Goal: Information Seeking & Learning: Learn about a topic

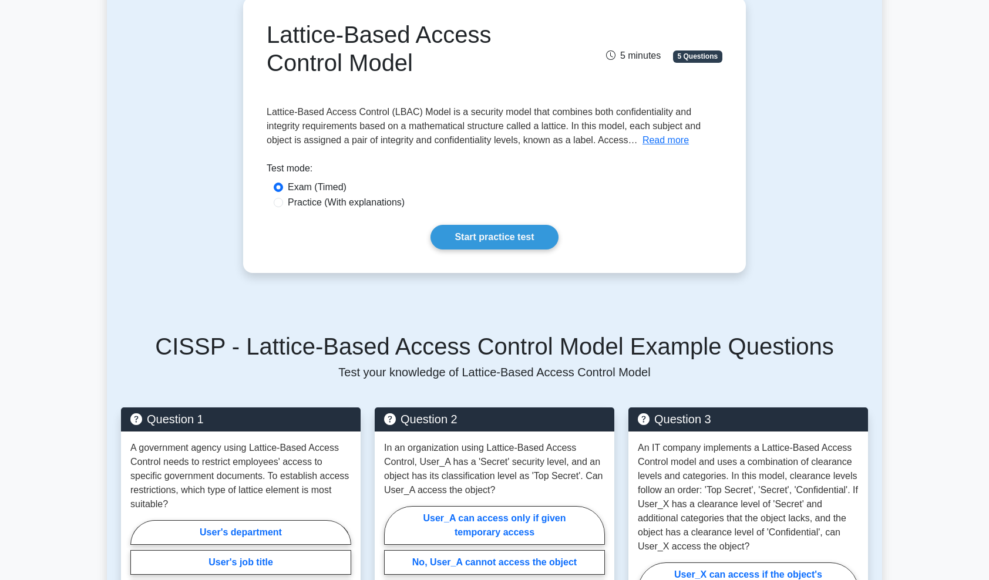
scroll to position [176, 0]
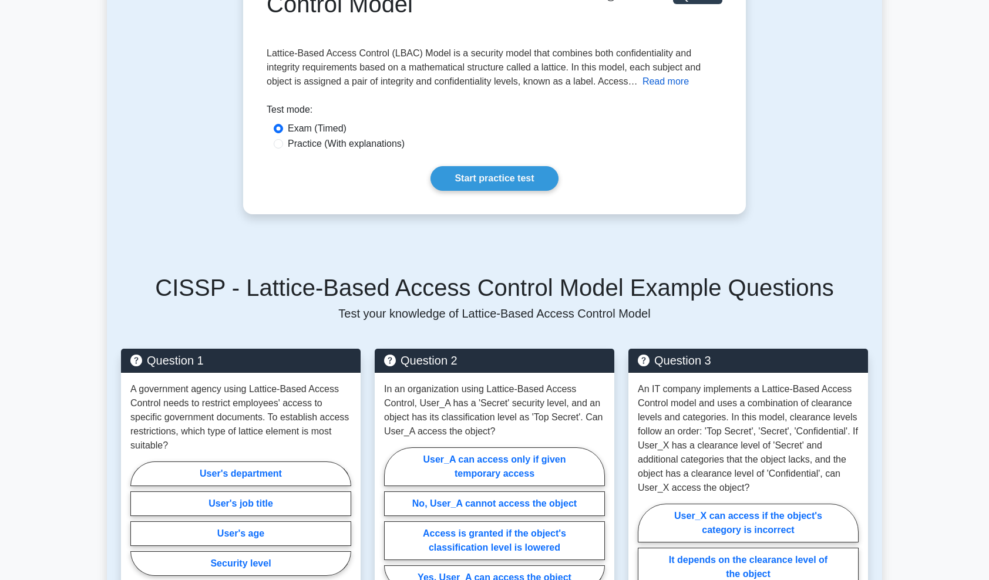
click at [672, 81] on button "Read more" at bounding box center [665, 82] width 46 height 14
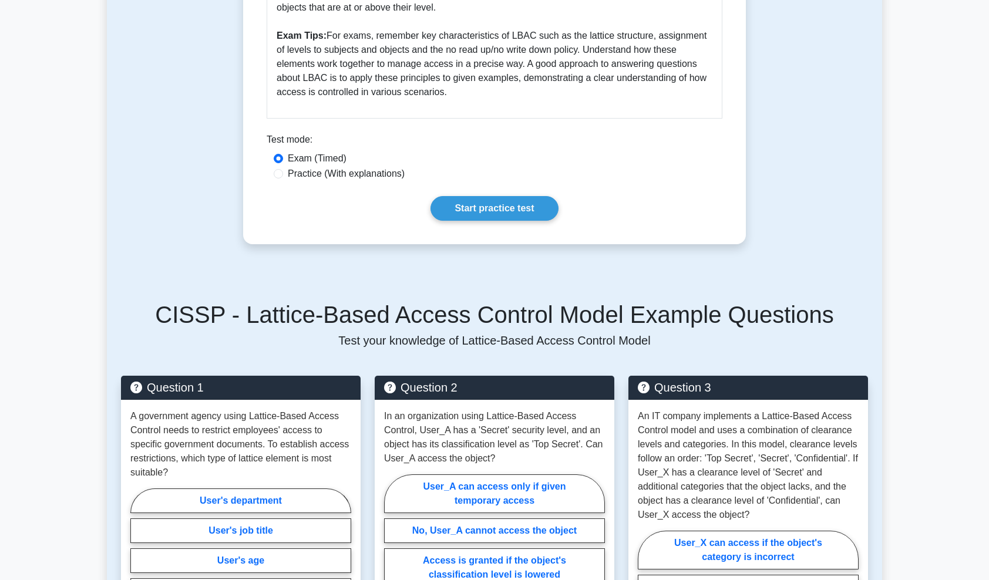
scroll to position [763, 0]
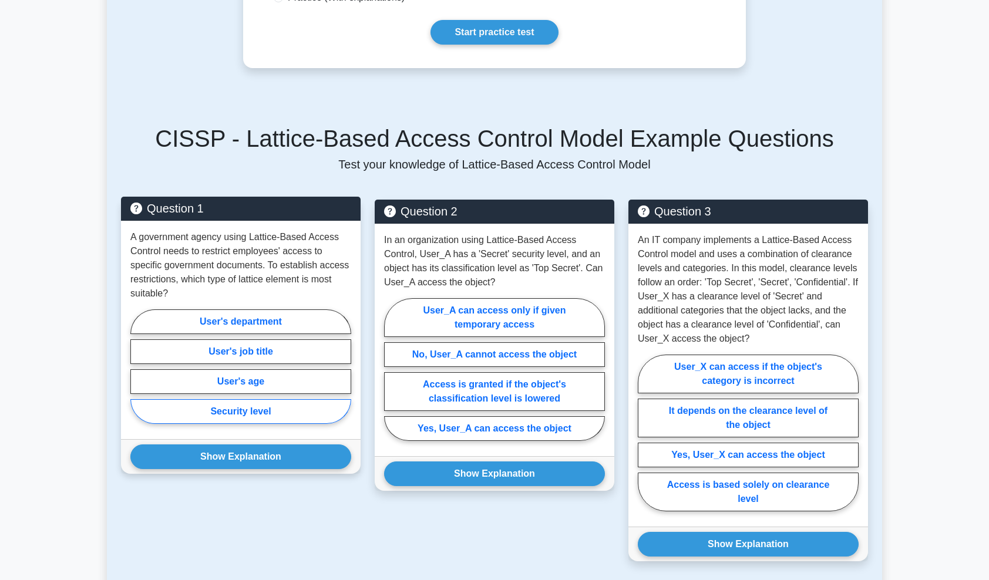
click at [235, 413] on label "Security level" at bounding box center [240, 411] width 221 height 25
click at [138, 374] on input "Security level" at bounding box center [134, 370] width 8 height 8
radio input "true"
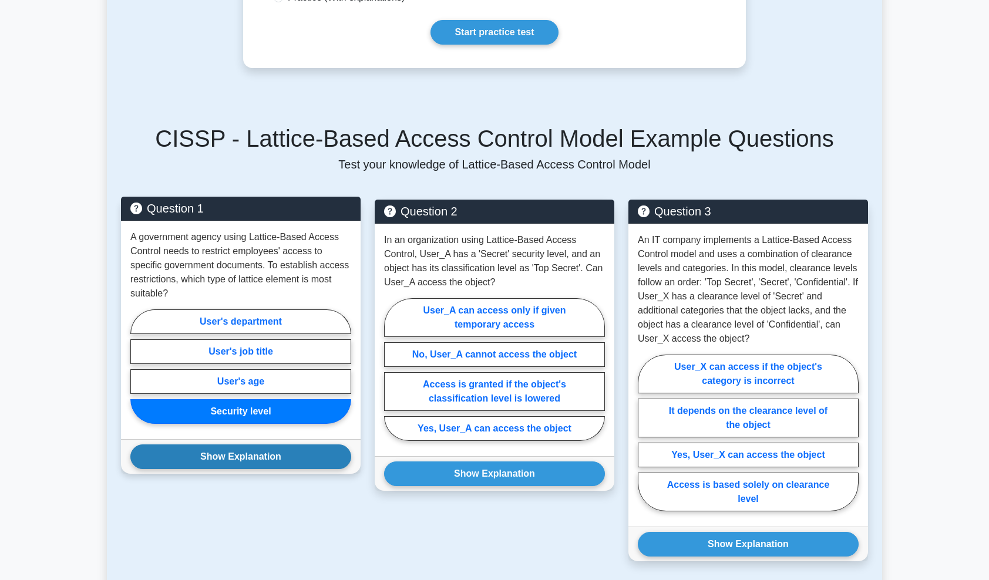
click at [238, 449] on button "Show Explanation" at bounding box center [240, 456] width 221 height 25
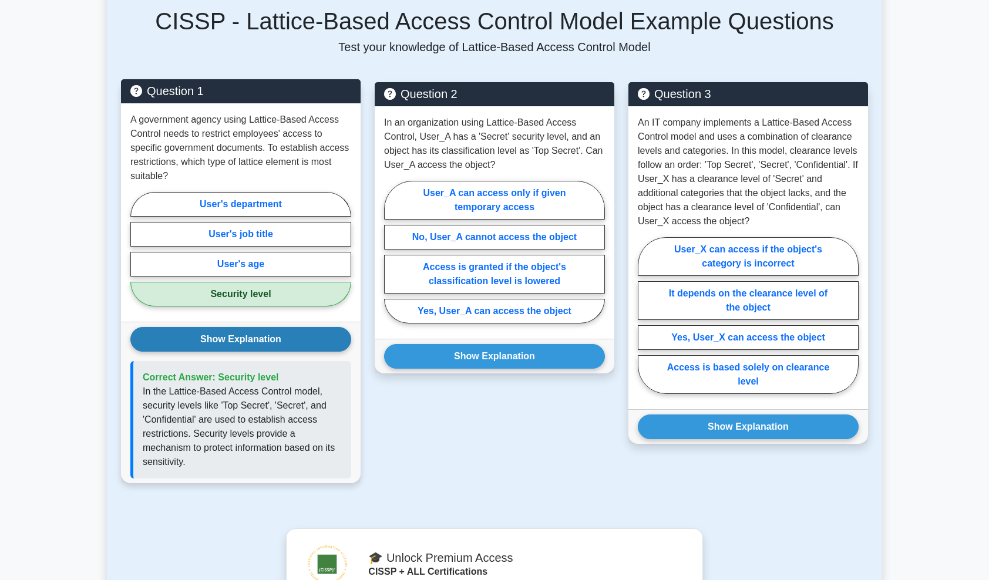
scroll to position [939, 0]
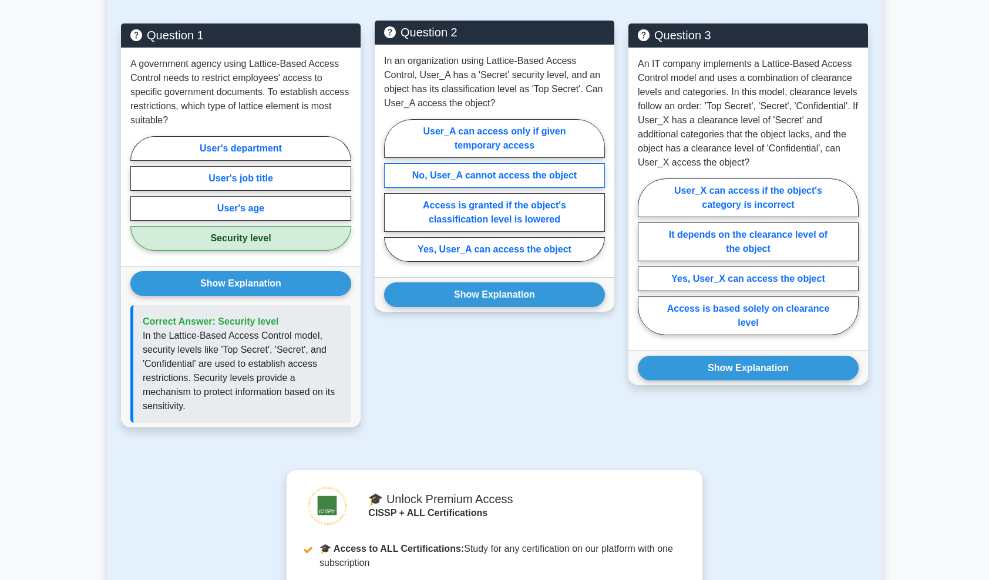
click at [430, 176] on label "No, User_A cannot access the object" at bounding box center [494, 175] width 221 height 25
click at [392, 190] on input "No, User_A cannot access the object" at bounding box center [388, 194] width 8 height 8
radio input "true"
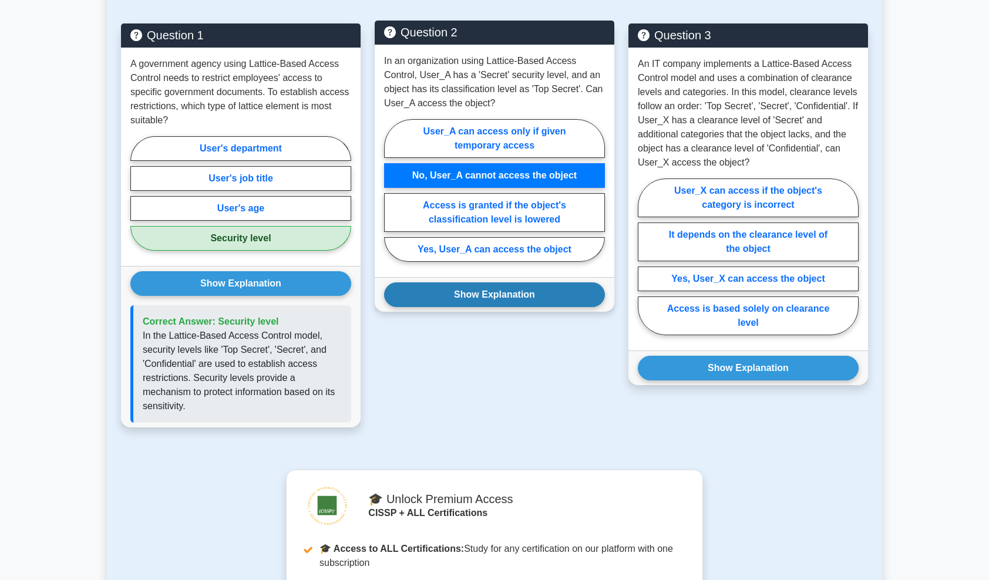
click at [467, 285] on button "Show Explanation" at bounding box center [494, 294] width 221 height 25
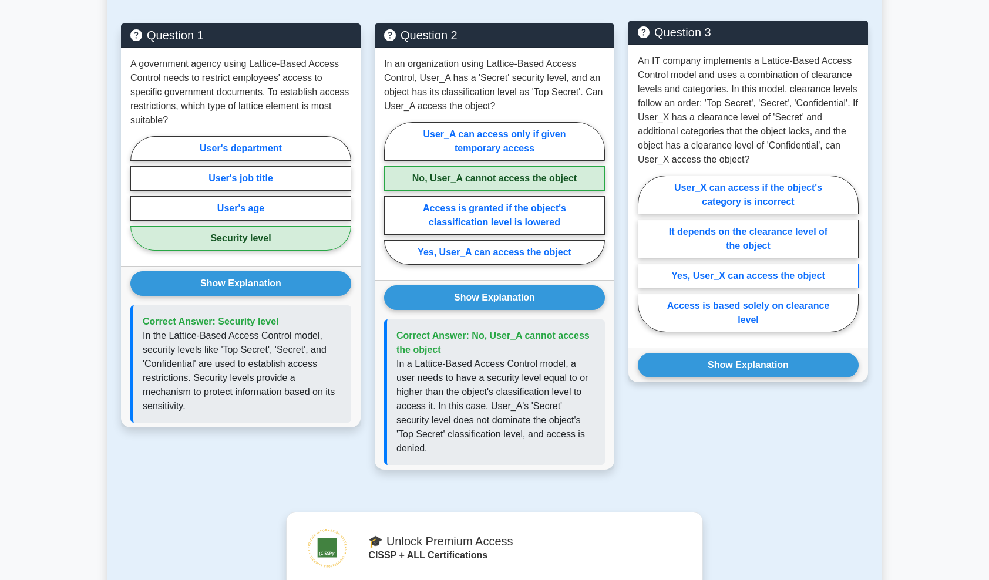
click at [767, 275] on label "Yes, User_X can access the object" at bounding box center [748, 276] width 221 height 25
click at [645, 261] on input "Yes, User_X can access the object" at bounding box center [642, 258] width 8 height 8
radio input "true"
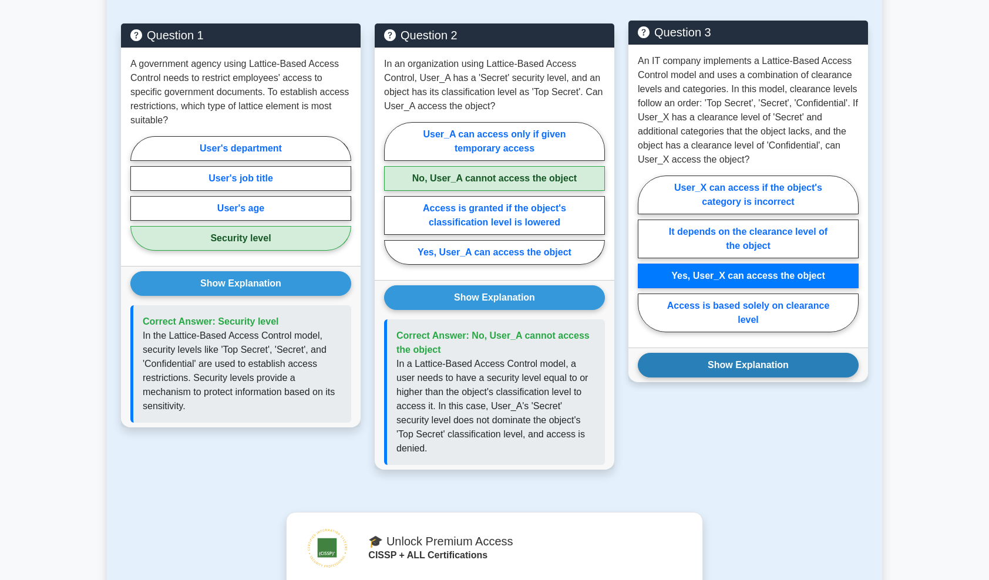
click at [755, 362] on button "Show Explanation" at bounding box center [748, 365] width 221 height 25
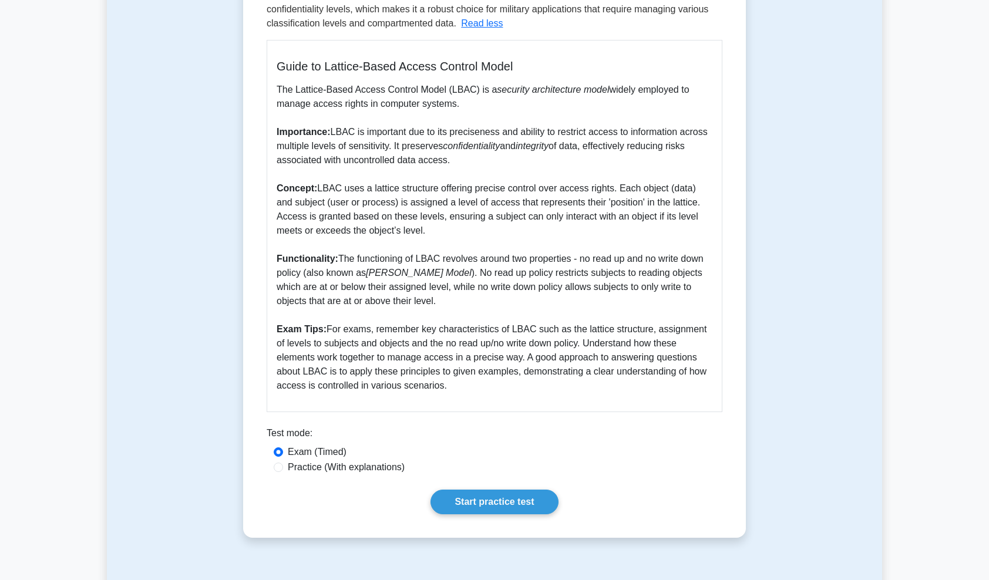
scroll to position [0, 0]
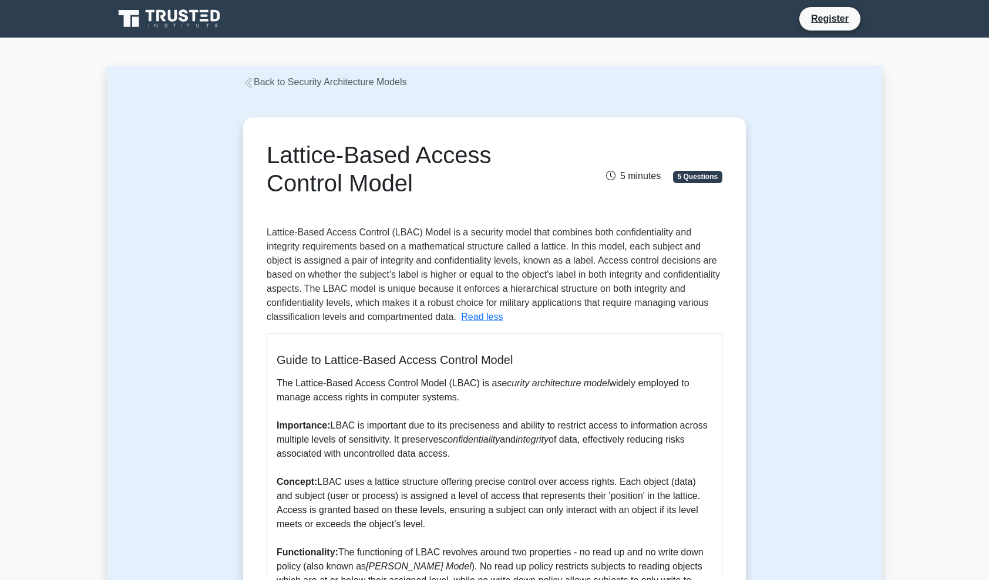
click at [345, 80] on link "Back to Security Architecture Models" at bounding box center [325, 82] width 164 height 10
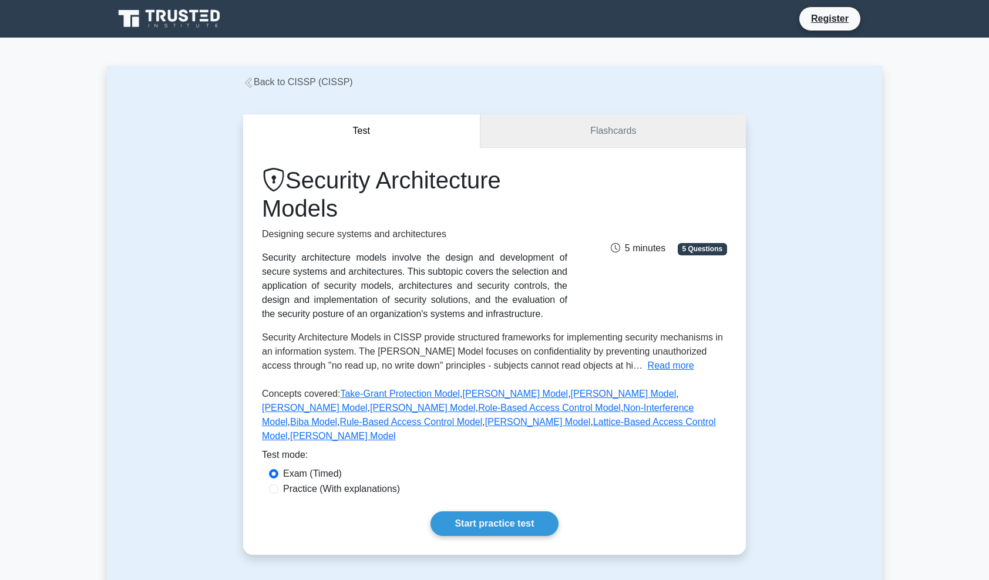
click at [620, 130] on link "Flashcards" at bounding box center [612, 130] width 265 height 33
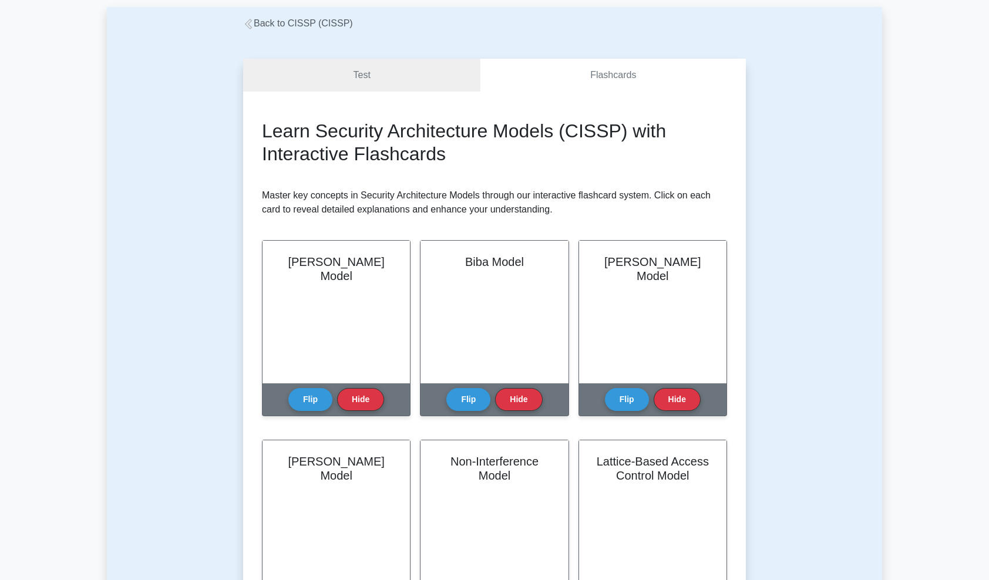
scroll to position [117, 0]
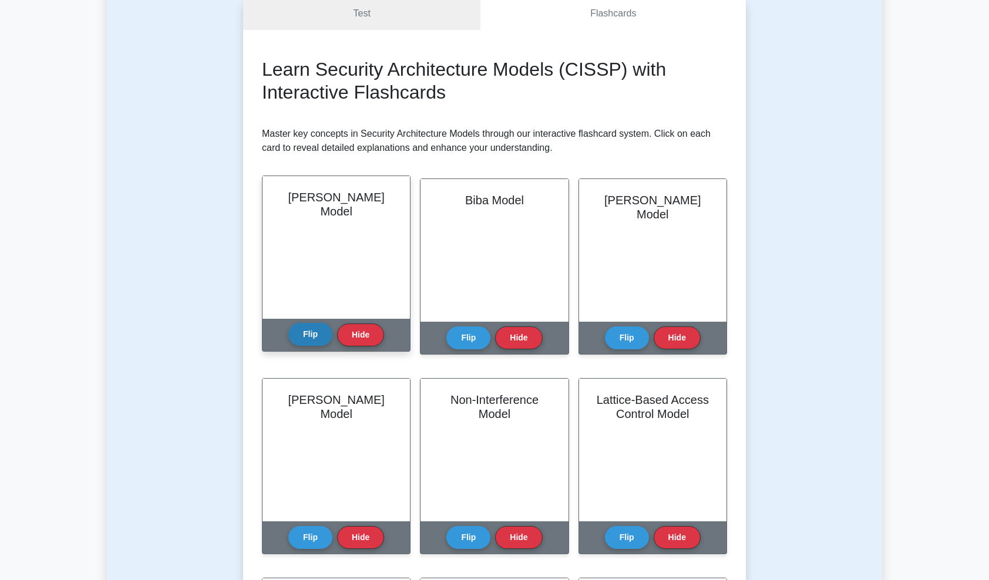
click at [309, 338] on button "Flip" at bounding box center [310, 334] width 44 height 23
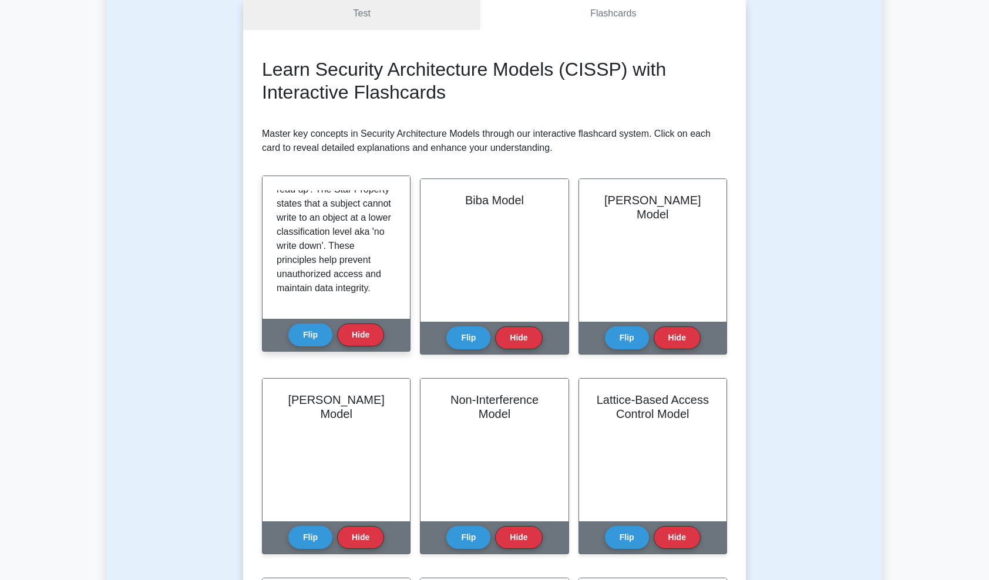
scroll to position [302, 0]
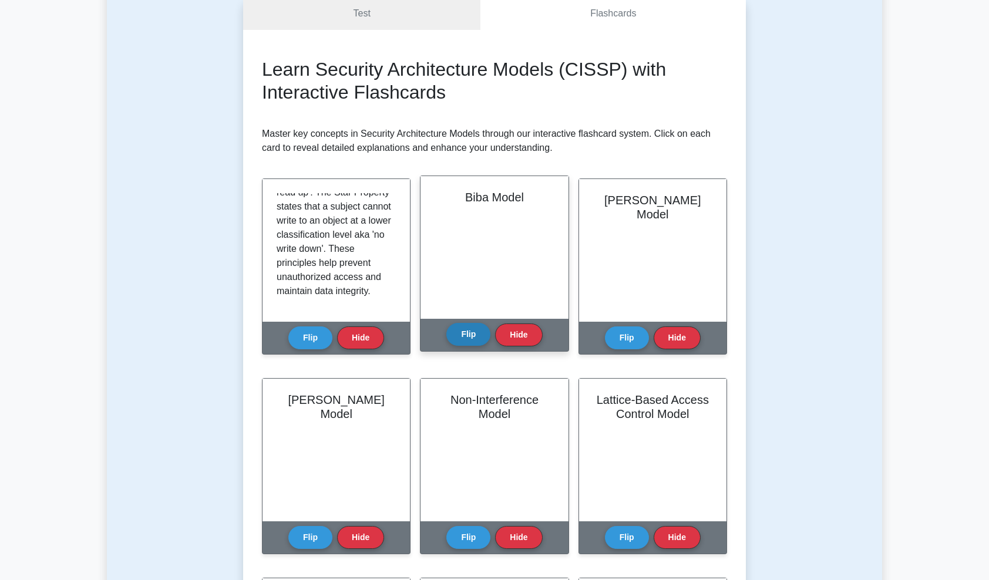
click at [474, 331] on button "Flip" at bounding box center [468, 334] width 44 height 23
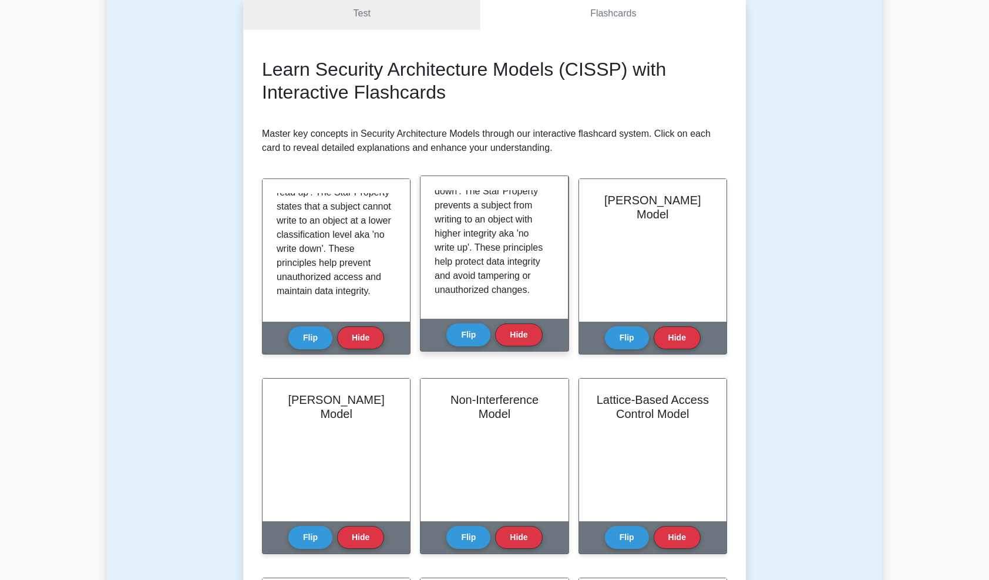
scroll to position [288, 0]
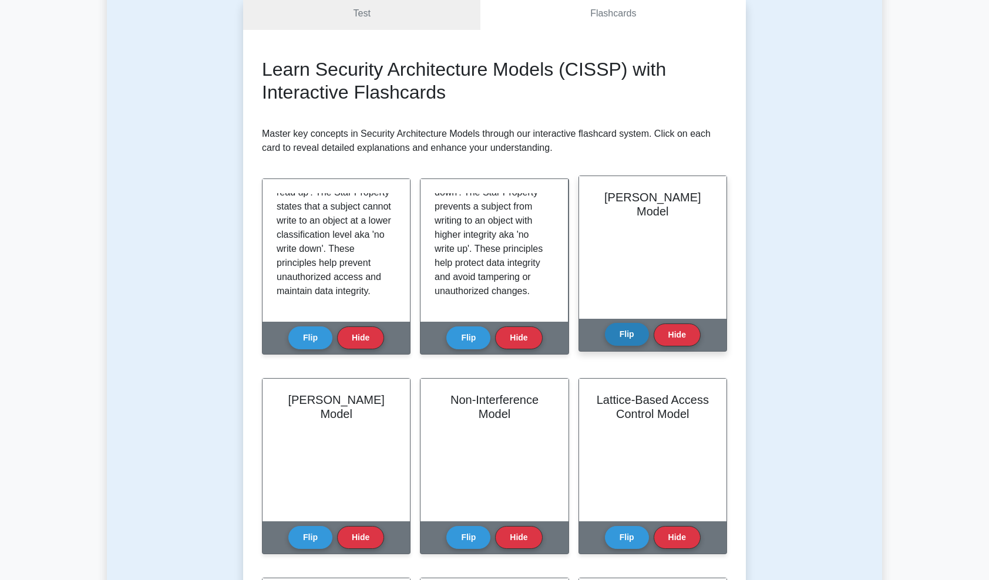
click at [622, 334] on button "Flip" at bounding box center [627, 334] width 44 height 23
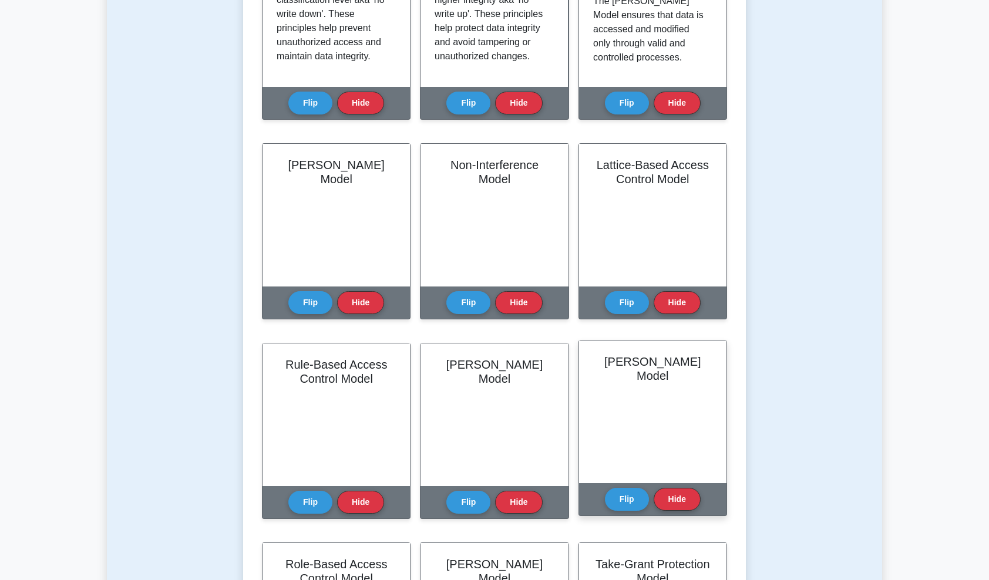
scroll to position [176, 0]
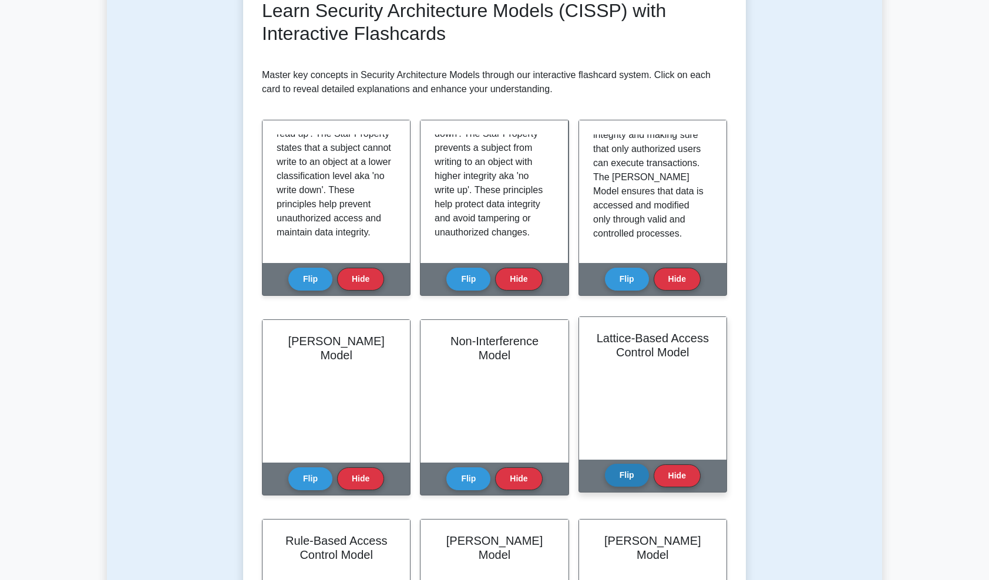
click at [624, 477] on button "Flip" at bounding box center [627, 475] width 44 height 23
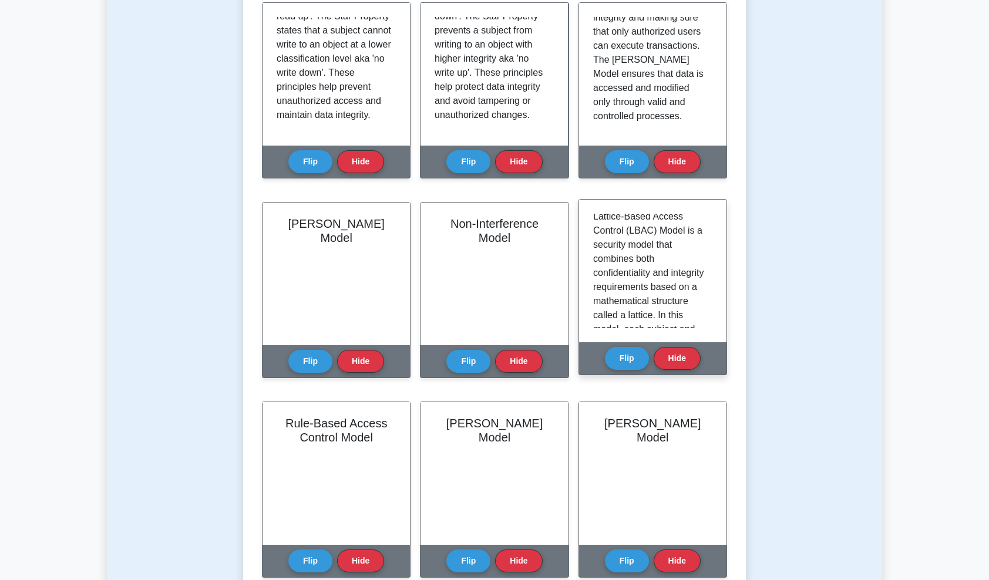
scroll to position [0, 0]
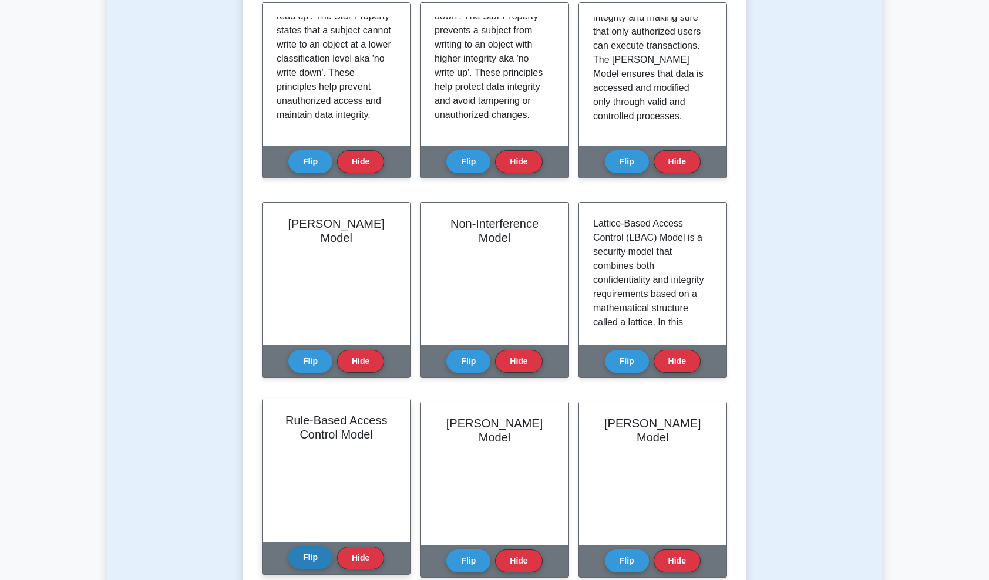
click at [308, 558] on button "Flip" at bounding box center [310, 557] width 44 height 23
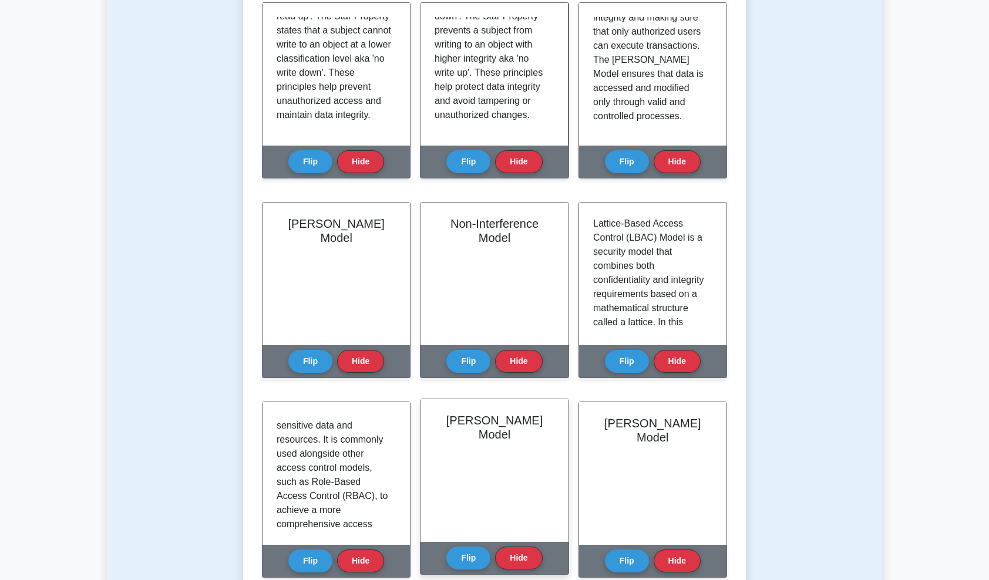
scroll to position [59, 0]
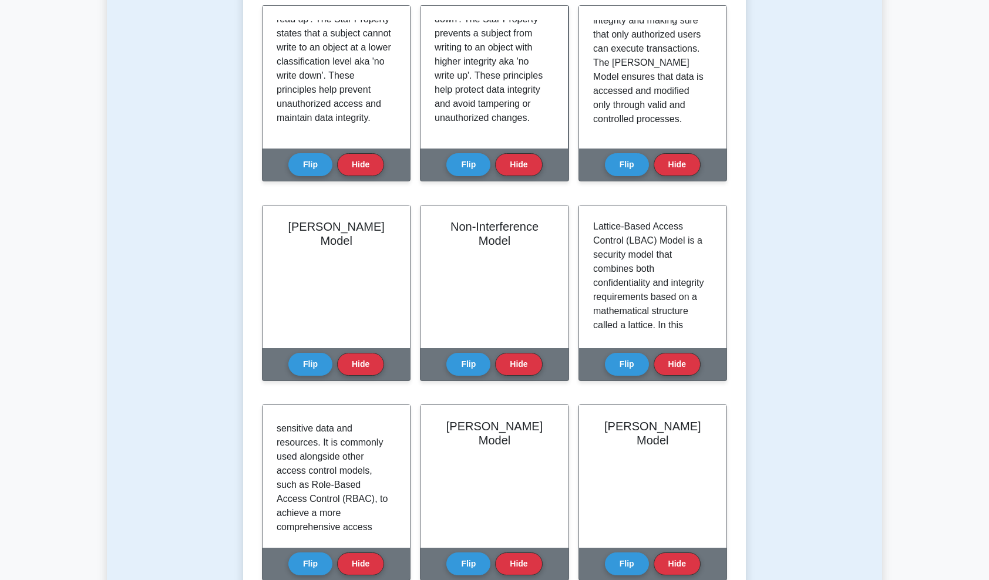
click at [153, 329] on div "Test Flashcards Learn Security Architecture Models (CISSP) with Interactive Fla…" at bounding box center [494, 323] width 775 height 1055
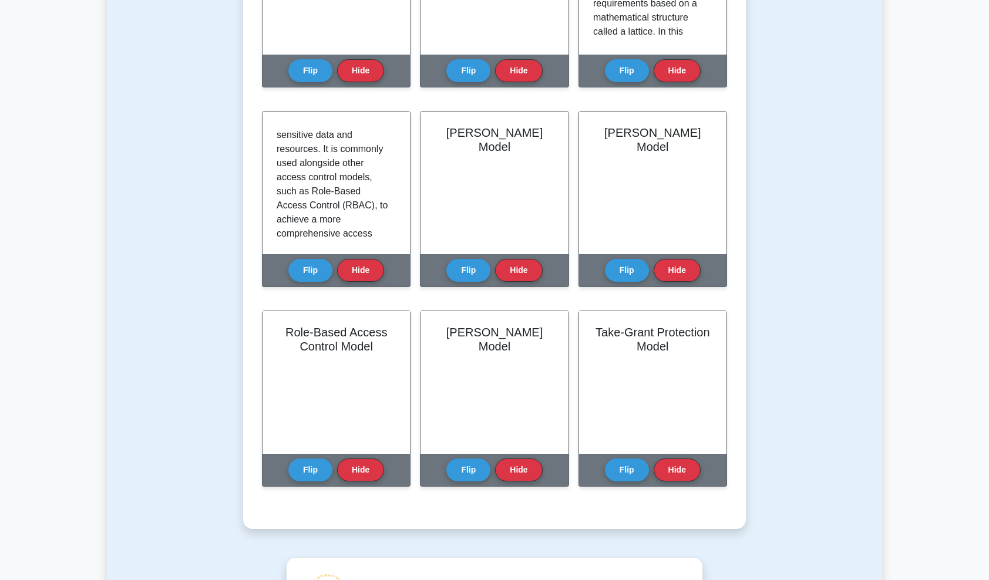
scroll to position [528, 0]
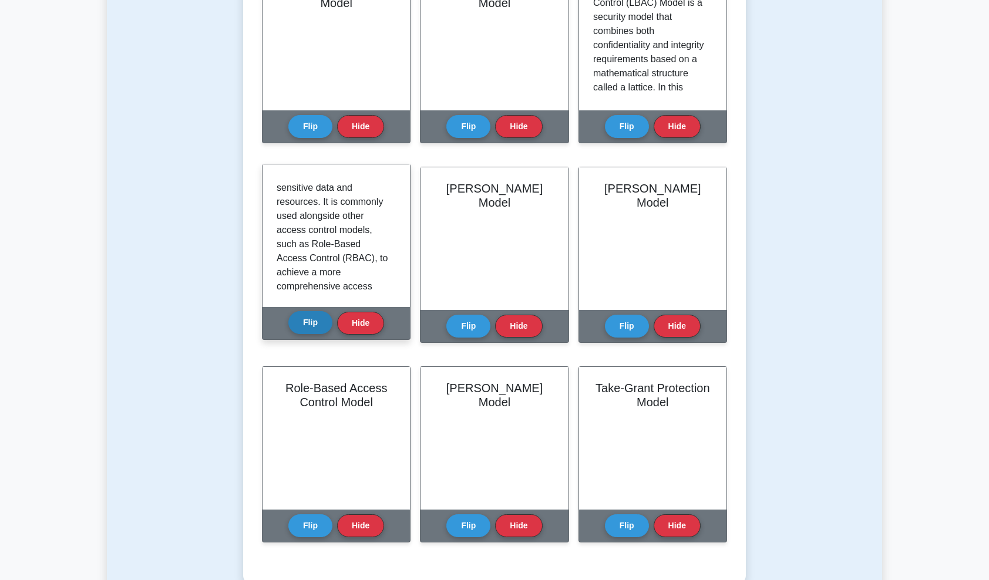
click at [315, 320] on button "Flip" at bounding box center [310, 322] width 44 height 23
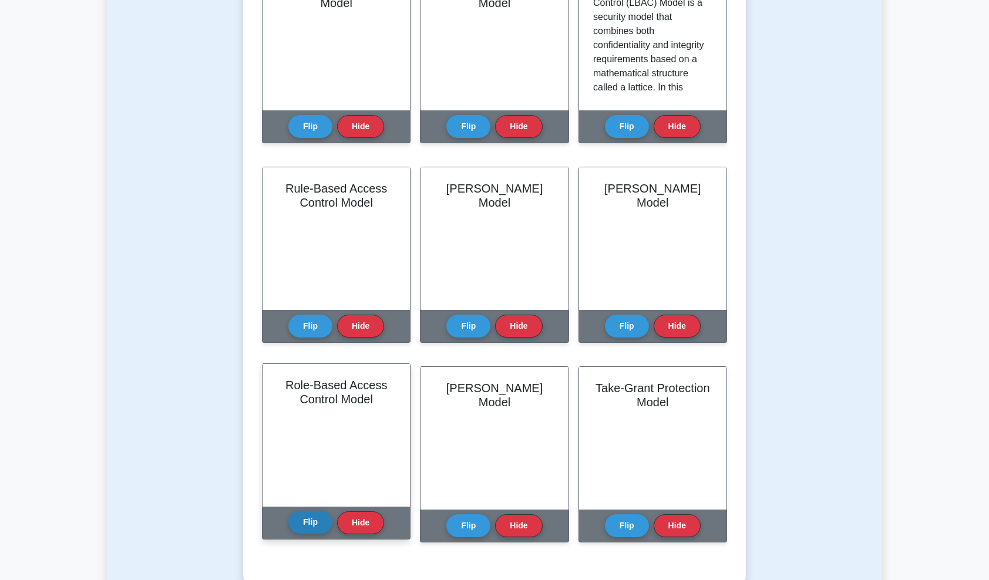
click at [311, 521] on button "Flip" at bounding box center [310, 522] width 44 height 23
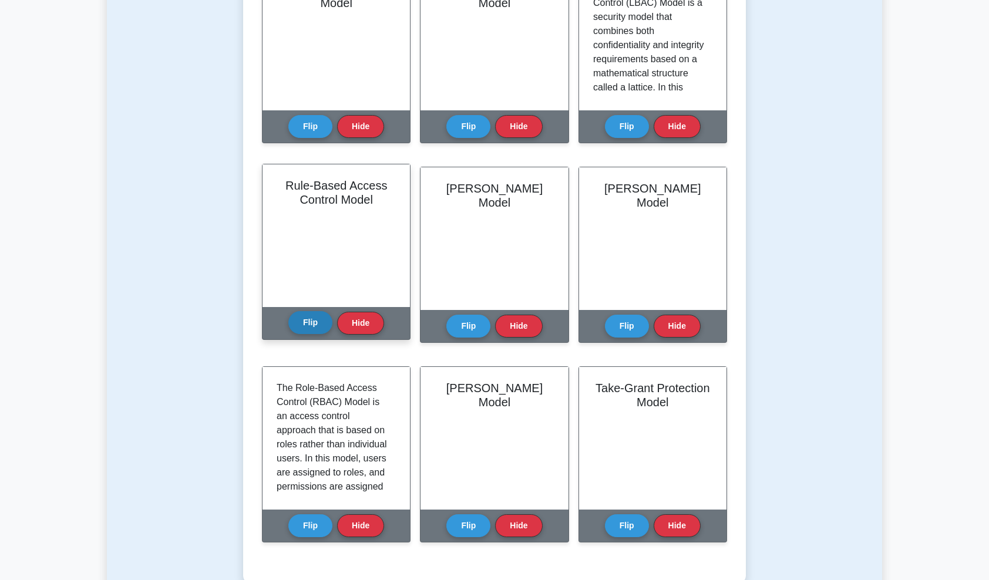
click at [311, 318] on button "Flip" at bounding box center [310, 322] width 44 height 23
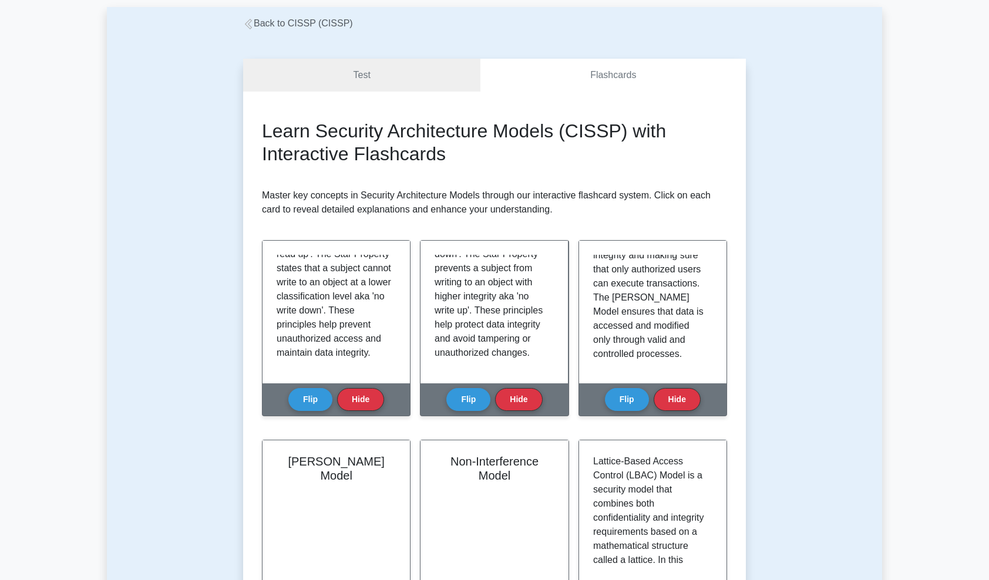
scroll to position [0, 0]
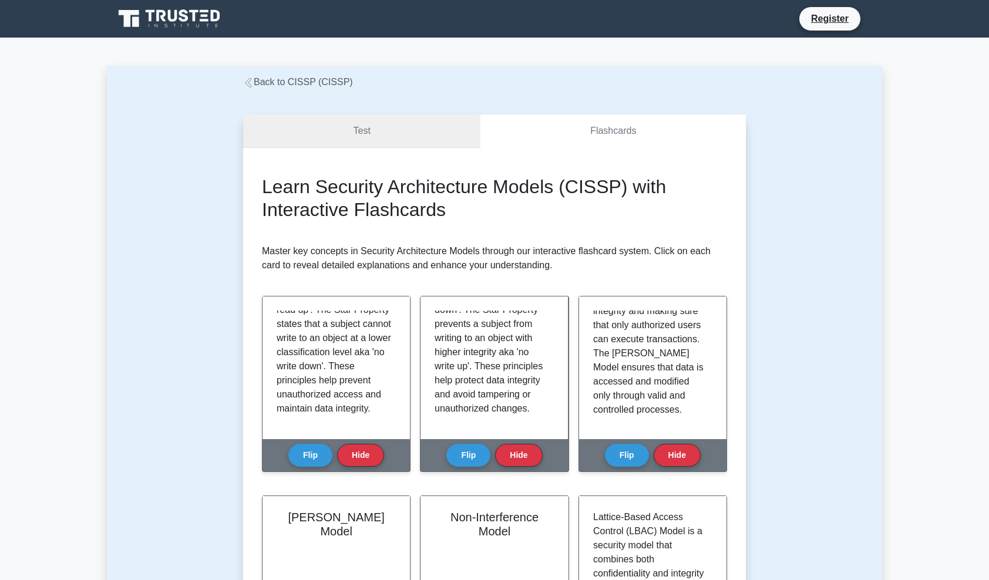
click at [353, 134] on link "Test" at bounding box center [361, 130] width 237 height 33
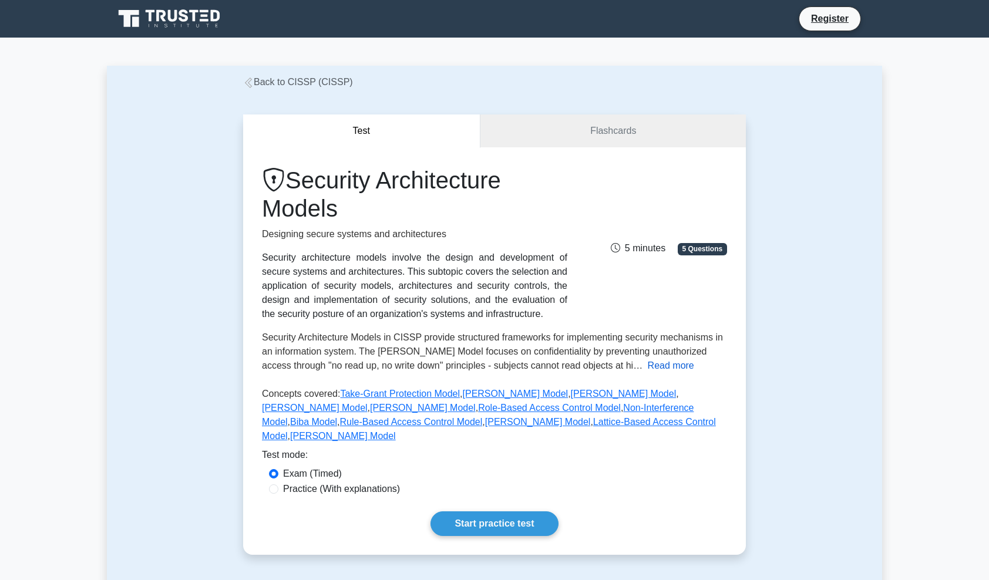
click at [648, 368] on button "Read more" at bounding box center [671, 366] width 46 height 14
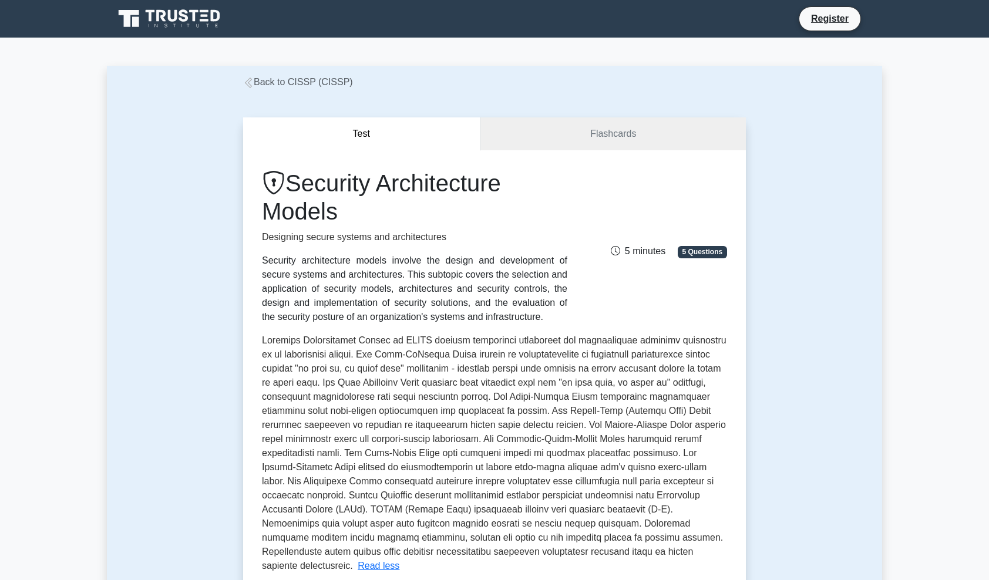
click at [283, 79] on link "Back to CISSP (CISSP)" at bounding box center [298, 82] width 110 height 10
